Goal: Navigation & Orientation: Find specific page/section

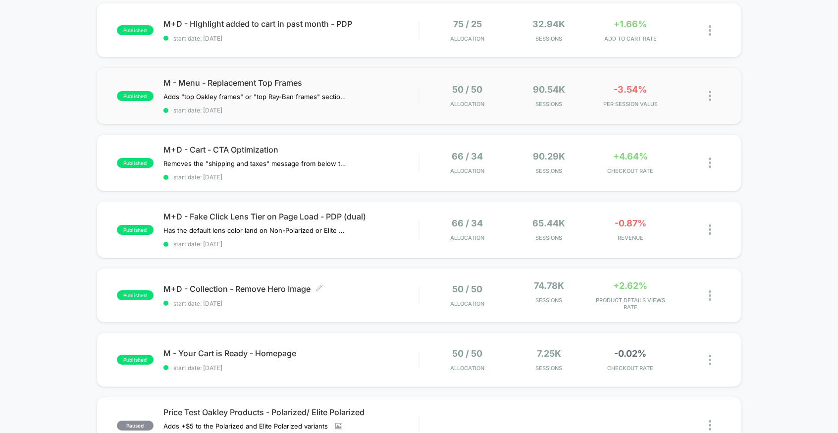
scroll to position [237, 0]
click at [383, 235] on div "M+D - Fake Click Lens Tier on Page Load - PDP (dual) Has the default lens color…" at bounding box center [292, 229] width 256 height 36
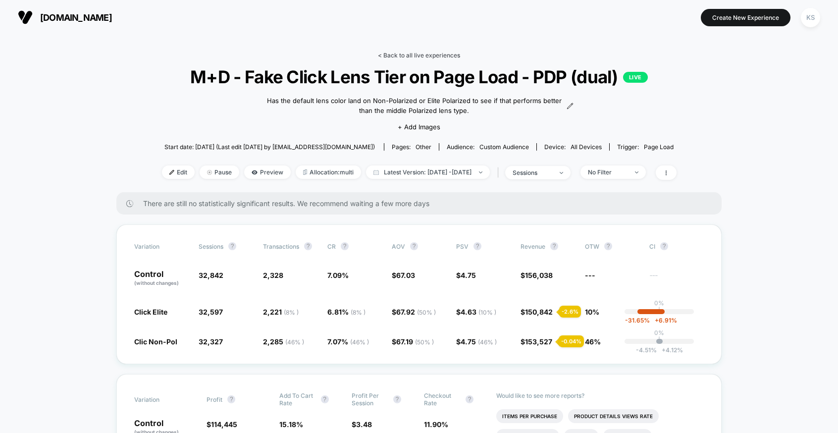
click at [408, 55] on link "< Back to all live experiences" at bounding box center [419, 55] width 82 height 7
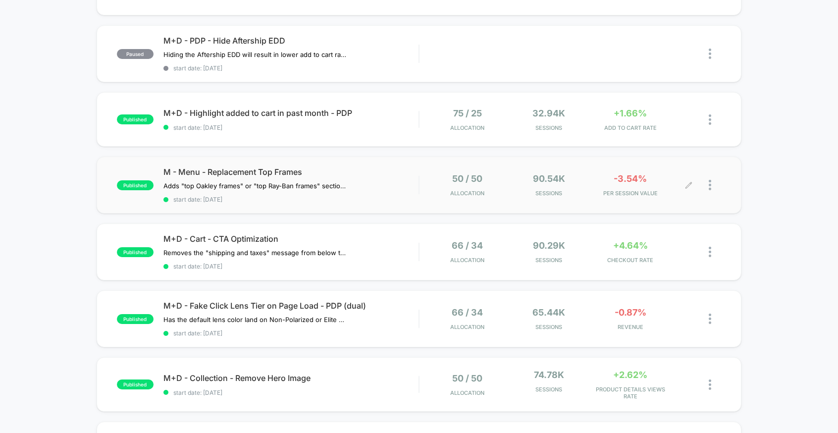
scroll to position [164, 0]
